Goal: Task Accomplishment & Management: Complete application form

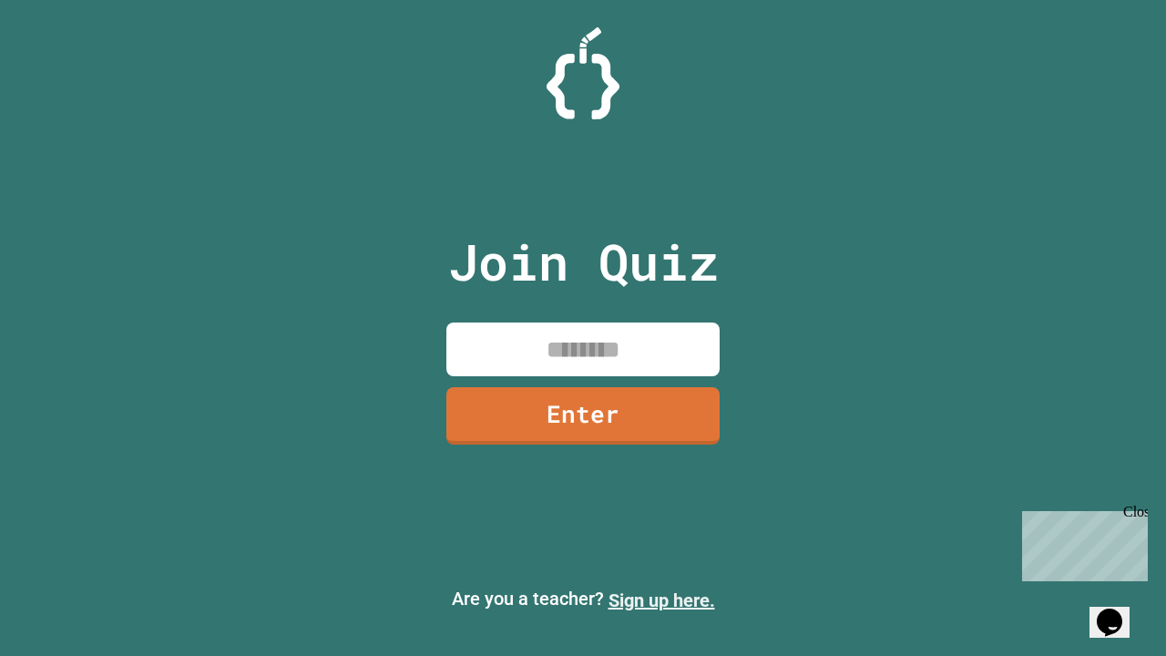
click at [661, 600] on link "Sign up here." at bounding box center [662, 600] width 107 height 22
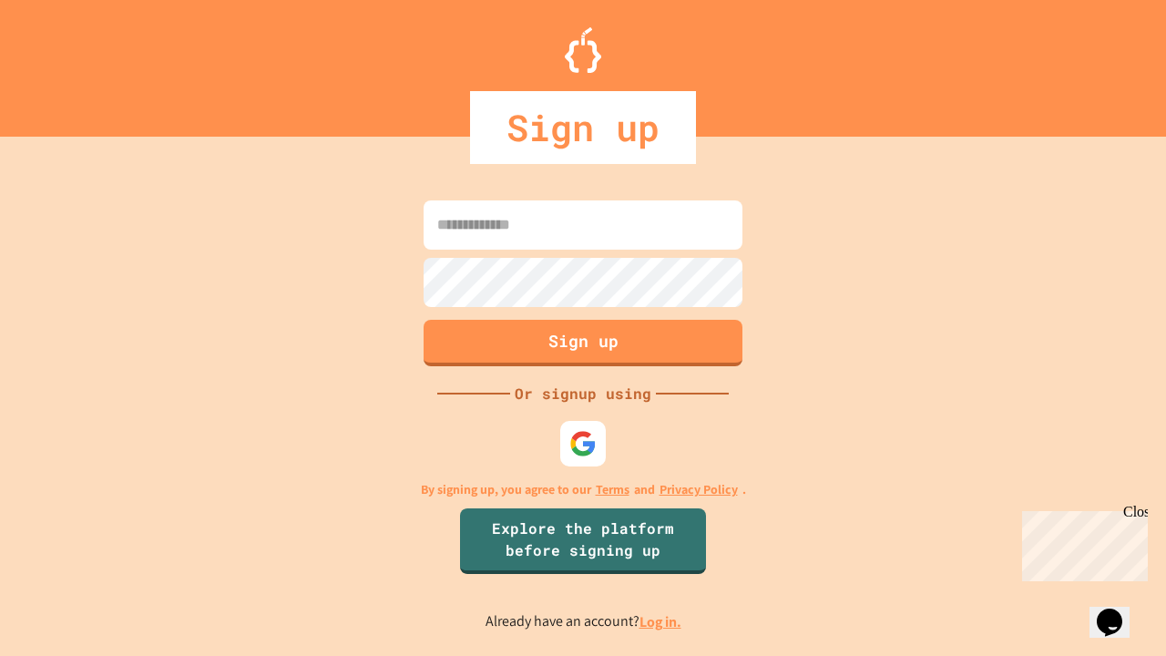
click at [661, 621] on link "Log in." at bounding box center [661, 621] width 42 height 19
